Goal: Task Accomplishment & Management: Use online tool/utility

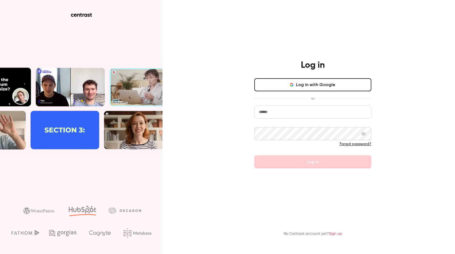
type input "**********"
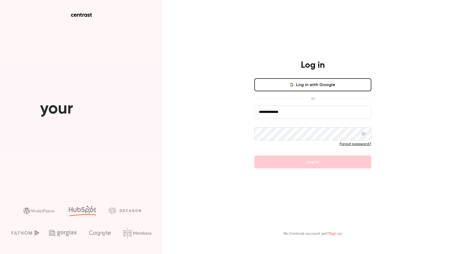
click at [298, 164] on form "**********" at bounding box center [312, 137] width 117 height 63
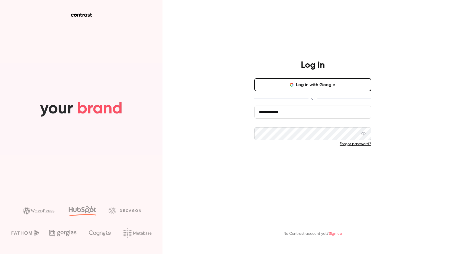
click at [306, 162] on button "Log in" at bounding box center [312, 161] width 117 height 13
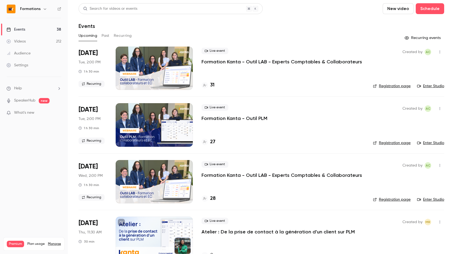
click at [22, 7] on h6 "Formations" at bounding box center [30, 8] width 21 height 5
click at [26, 9] on h6 "Formations" at bounding box center [30, 8] width 21 height 5
click at [42, 9] on button "button" at bounding box center [45, 9] width 6 height 6
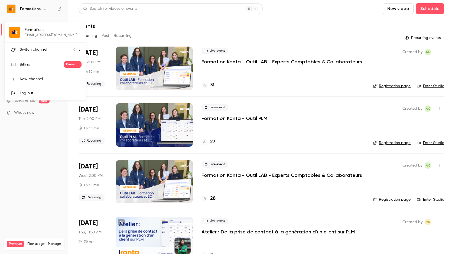
click at [47, 45] on li "Switch channel 6" at bounding box center [45, 50] width 81 height 14
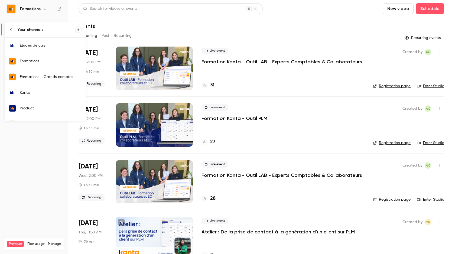
click at [45, 90] on div "Kanta" at bounding box center [51, 92] width 62 height 5
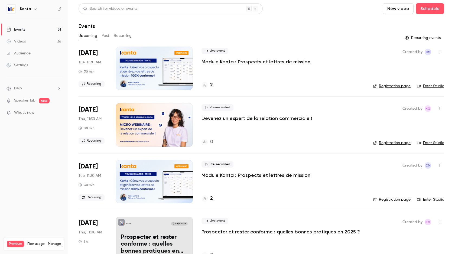
click at [164, 70] on div at bounding box center [154, 68] width 77 height 43
click at [213, 88] on div "2" at bounding box center [282, 85] width 163 height 7
click at [212, 87] on h4 "2" at bounding box center [211, 85] width 3 height 7
click at [428, 86] on link "Enter Studio" at bounding box center [430, 85] width 27 height 5
